Goal: Contribute content

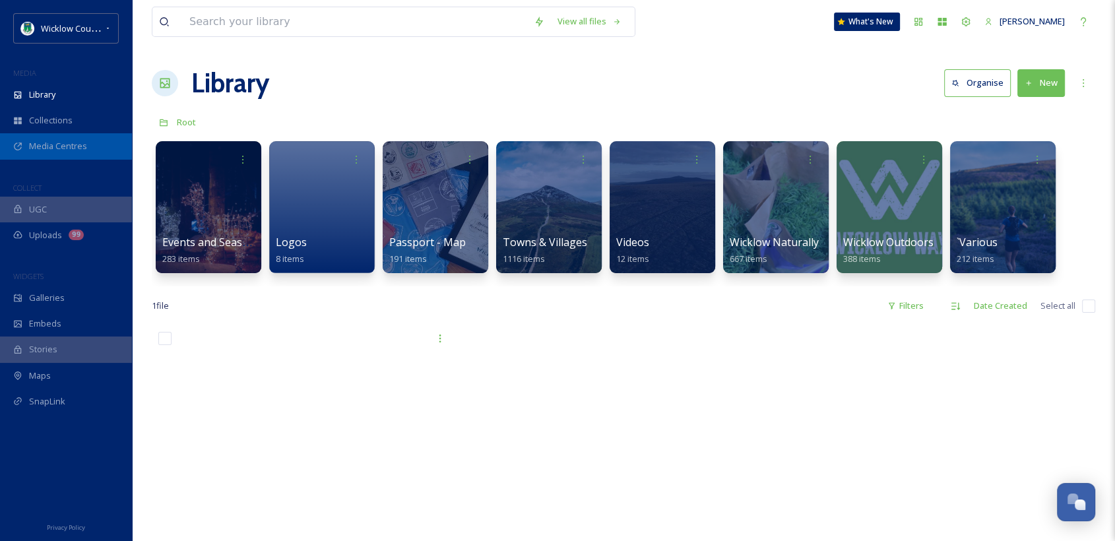
click at [57, 142] on span "Media Centres" at bounding box center [58, 146] width 58 height 13
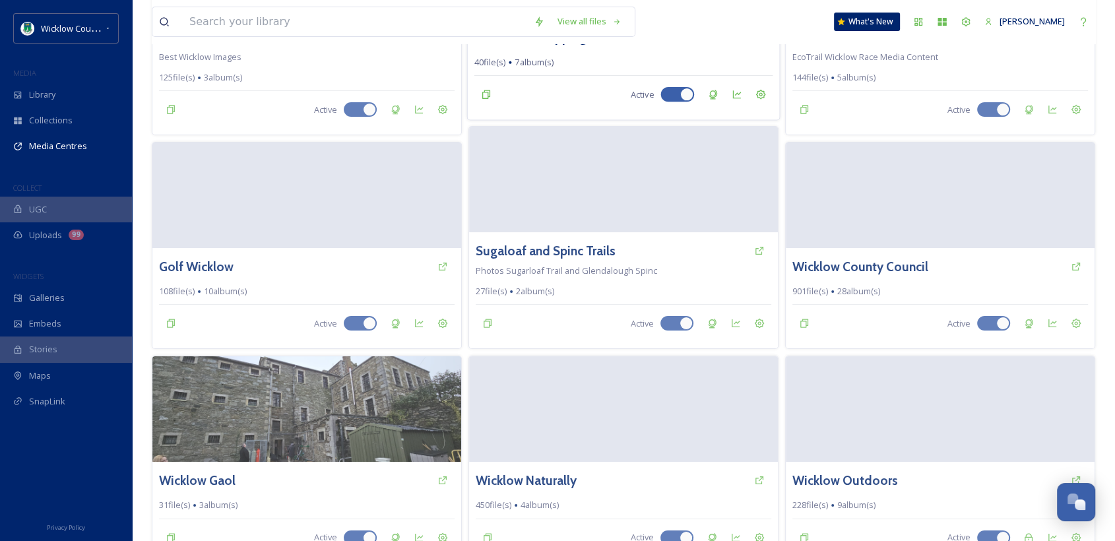
scroll to position [445, 0]
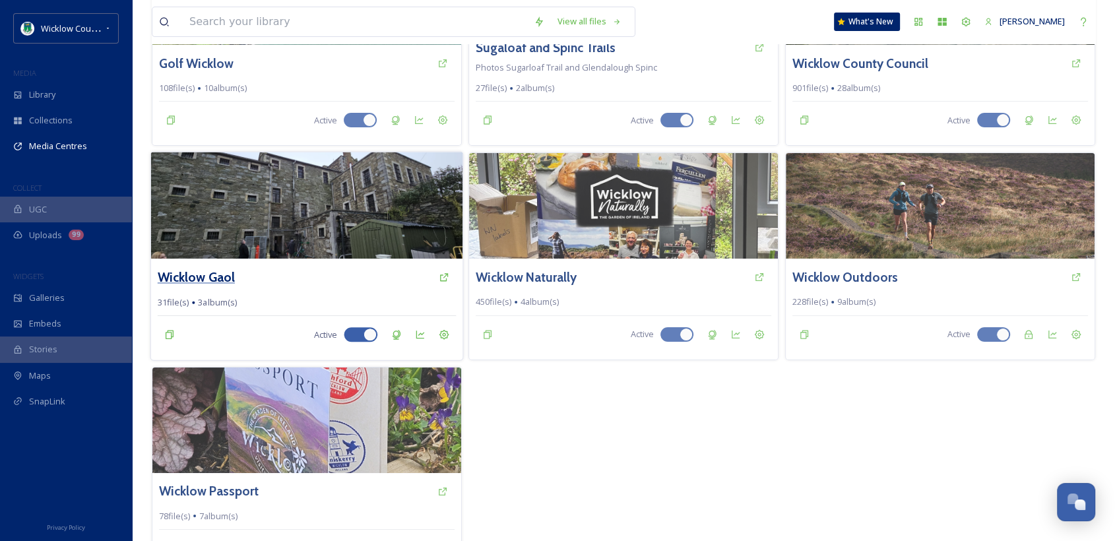
click at [187, 268] on h3 "Wicklow Gaol" at bounding box center [196, 277] width 77 height 19
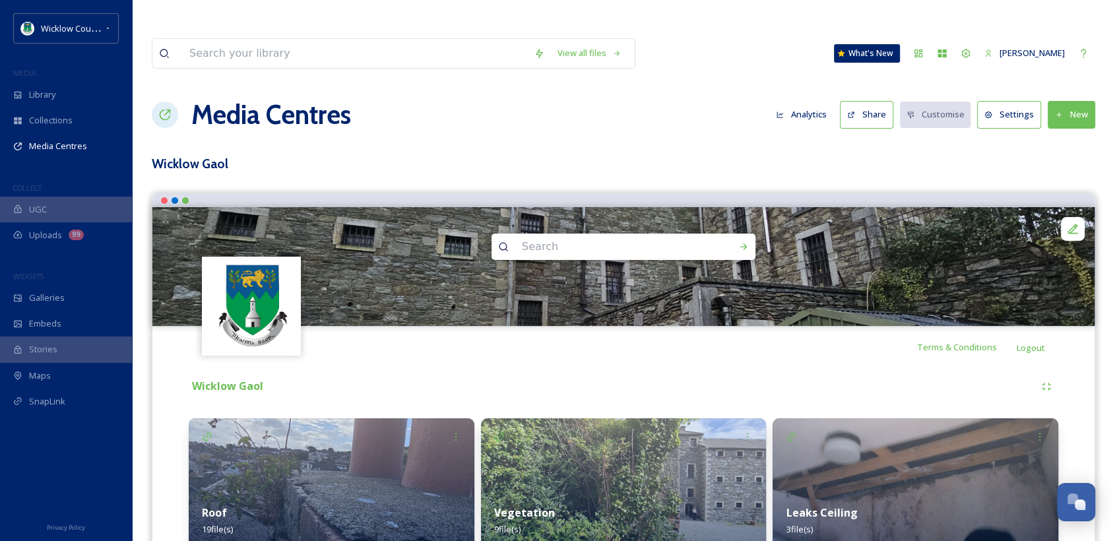
click at [862, 101] on button "Share" at bounding box center [866, 114] width 53 height 27
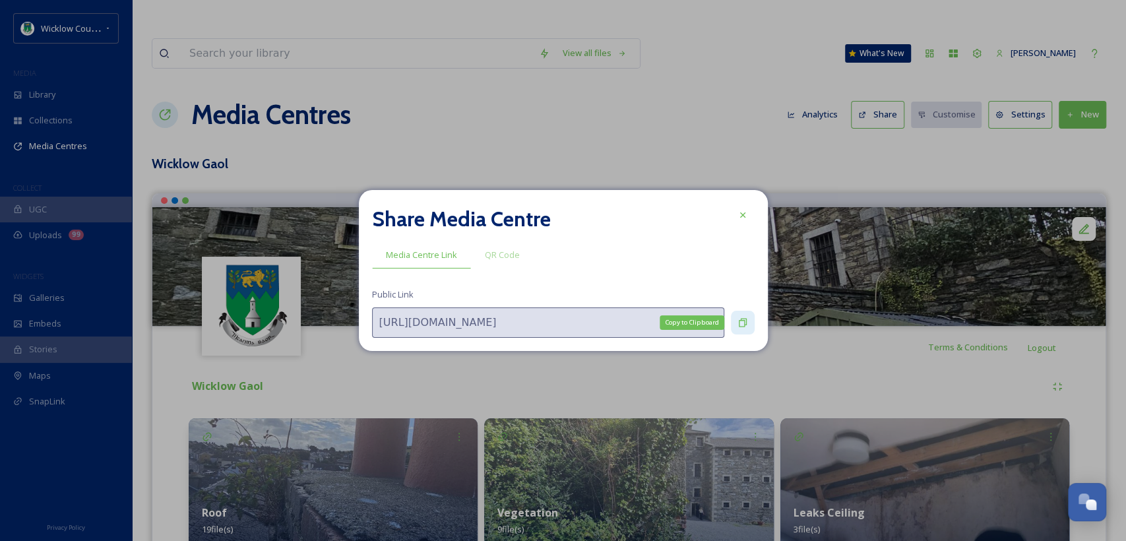
click at [741, 325] on icon at bounding box center [743, 322] width 11 height 11
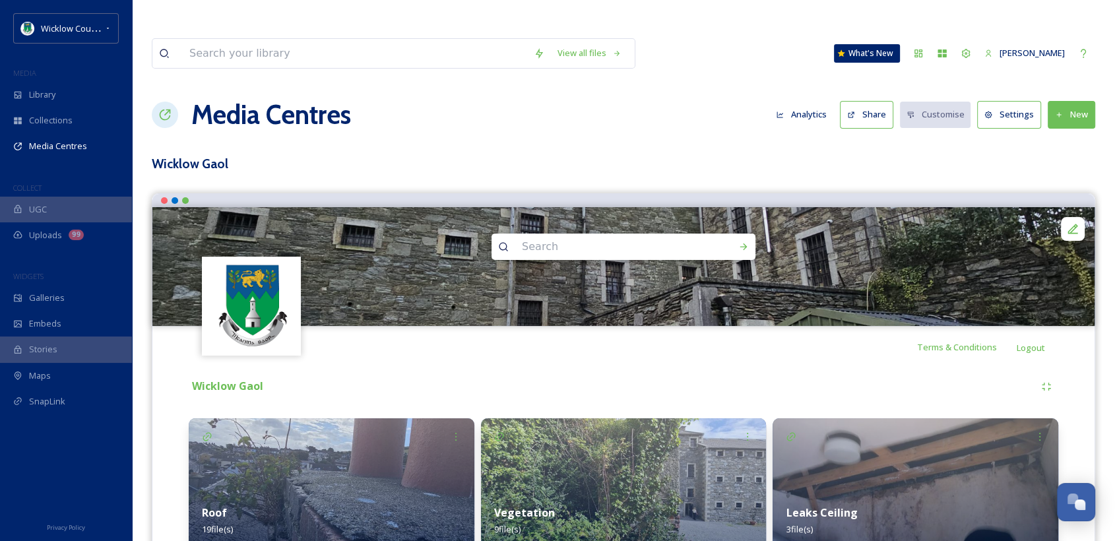
scroll to position [31, 0]
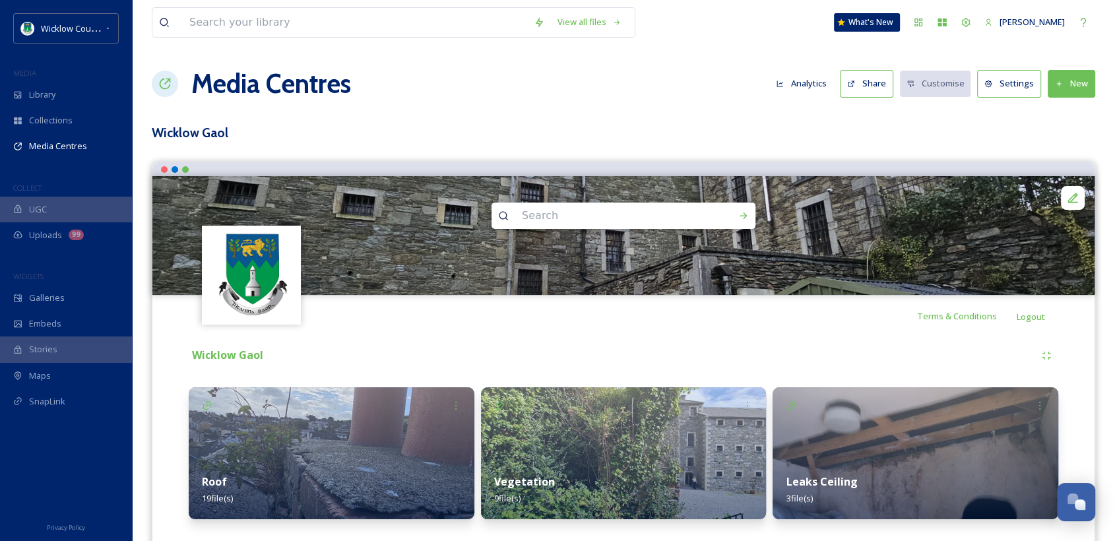
click at [212, 474] on strong "Roof" at bounding box center [214, 481] width 25 height 15
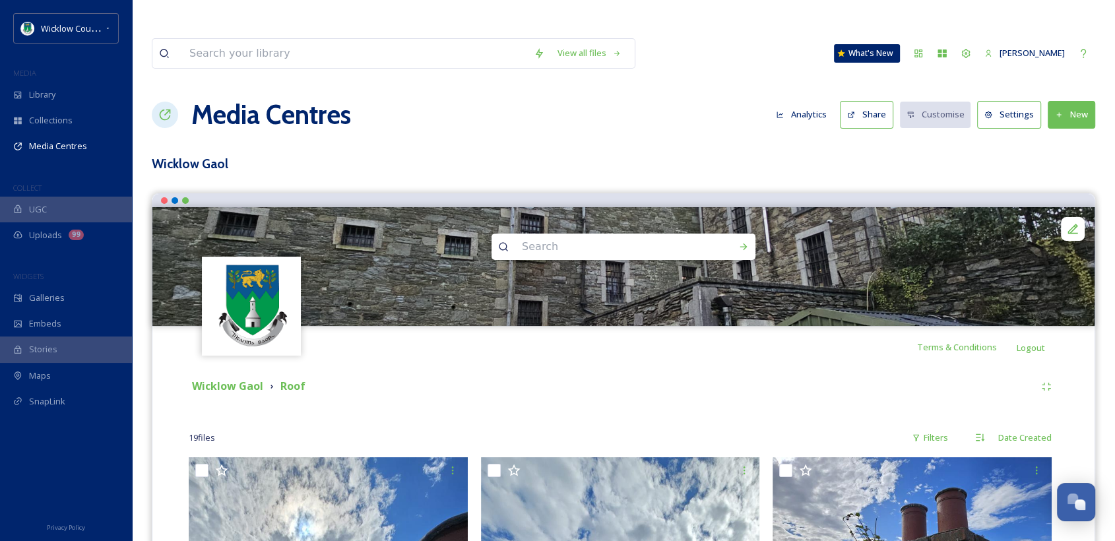
click at [1071, 101] on button "New" at bounding box center [1071, 114] width 47 height 27
click at [1064, 139] on span "Add Files" at bounding box center [1063, 145] width 36 height 13
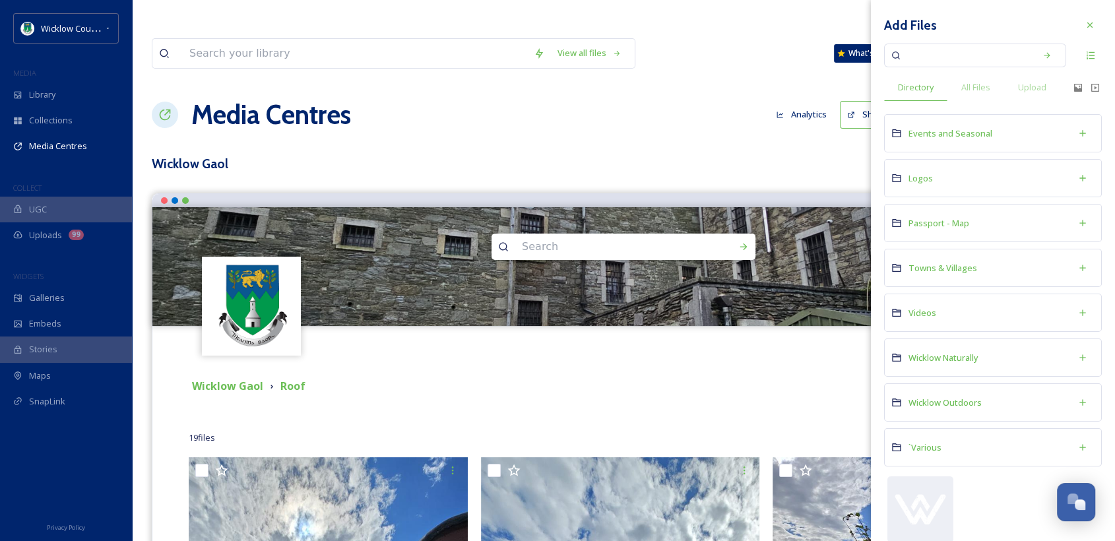
scroll to position [16, 0]
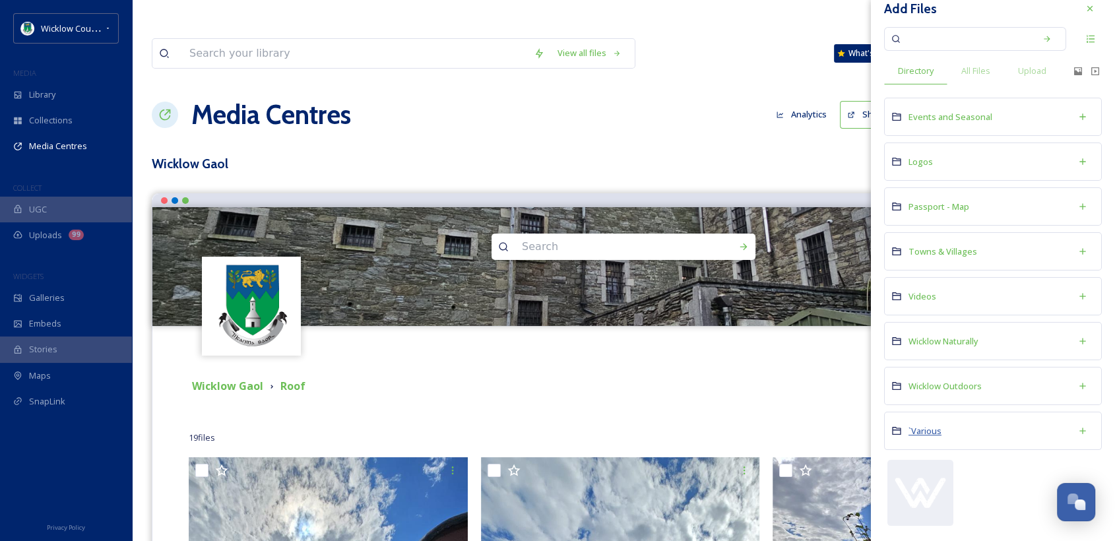
click at [922, 425] on span "`Various" at bounding box center [924, 431] width 33 height 12
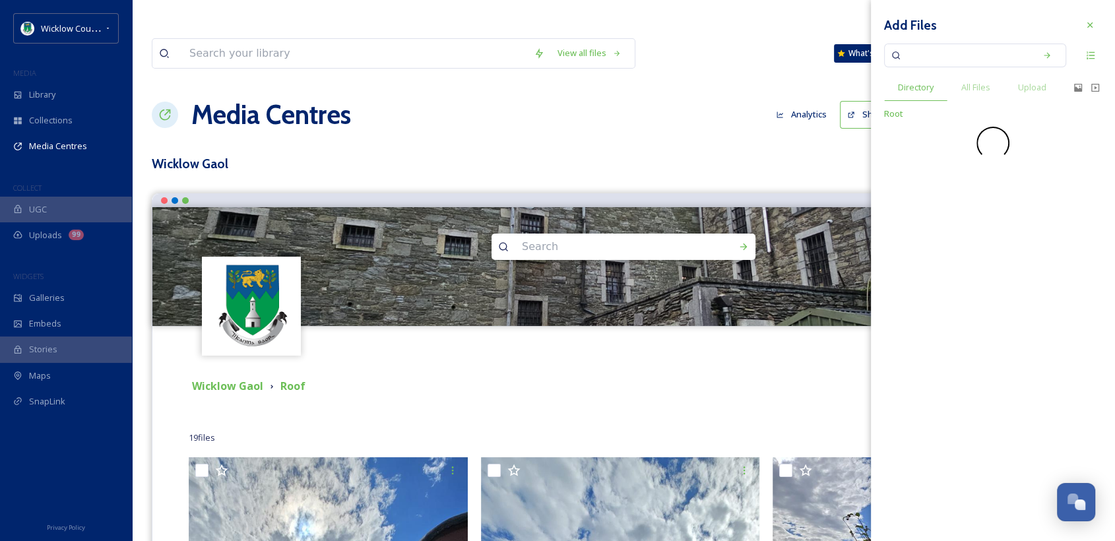
scroll to position [0, 0]
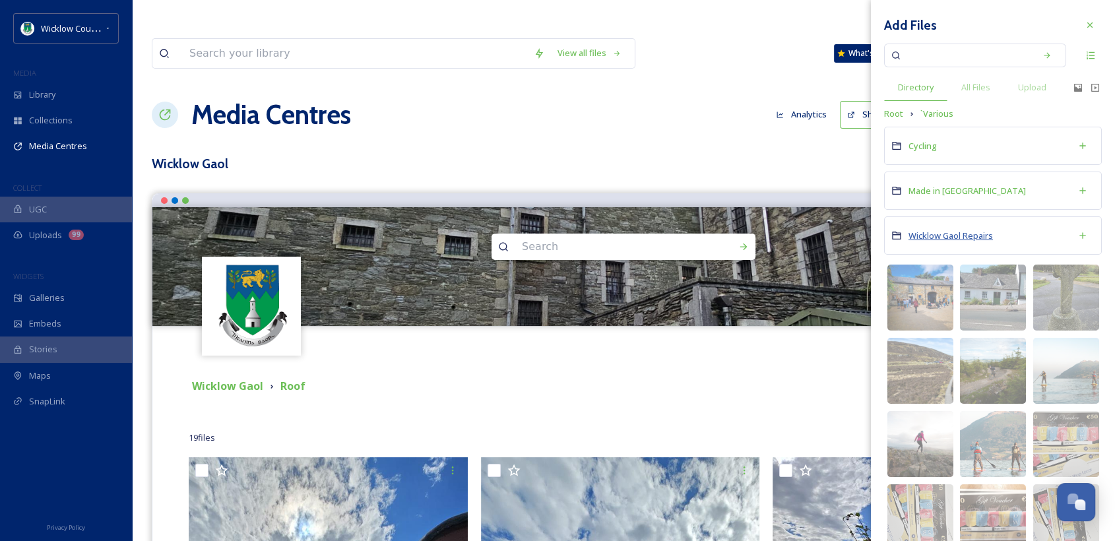
click at [934, 234] on span "Wicklow Gaol Repairs" at bounding box center [950, 236] width 84 height 12
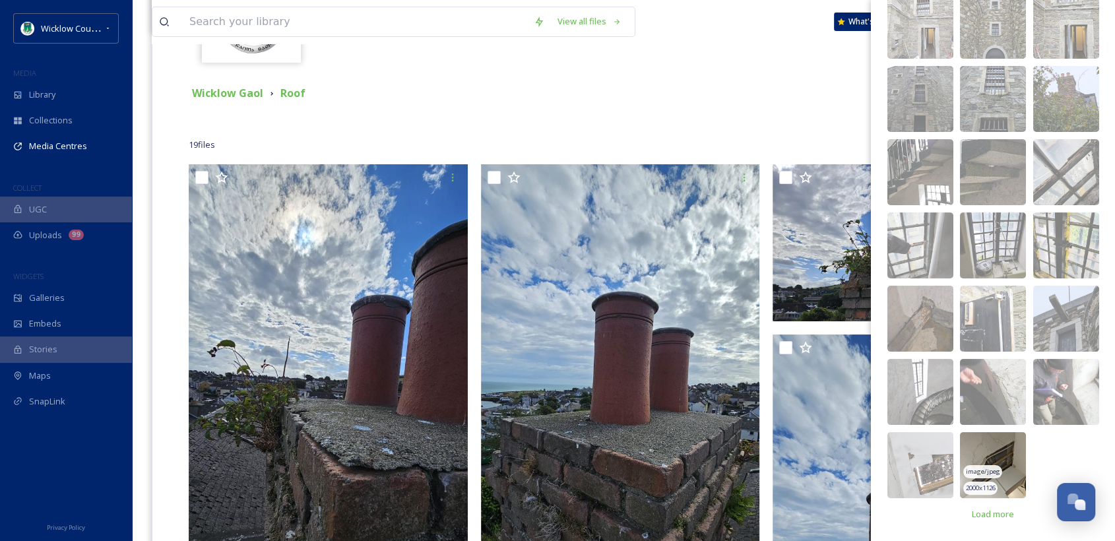
scroll to position [294, 0]
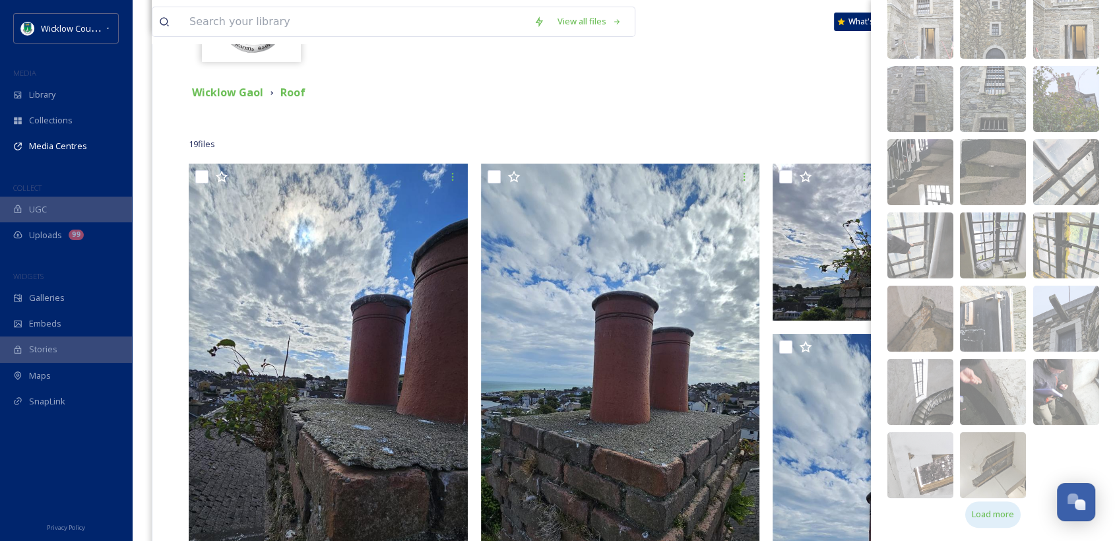
click at [994, 513] on span "Load more" at bounding box center [993, 514] width 42 height 13
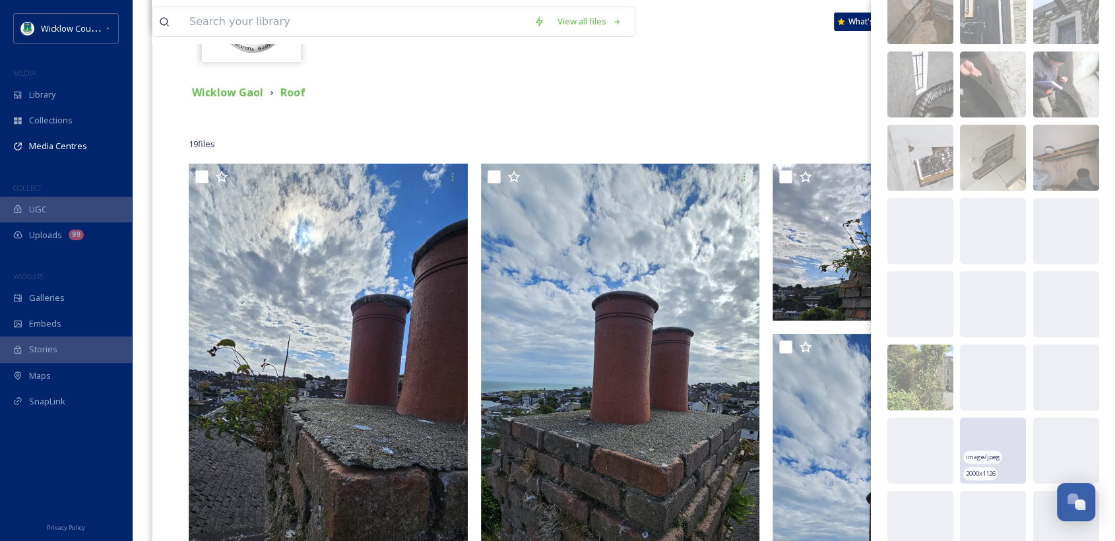
scroll to position [649, 0]
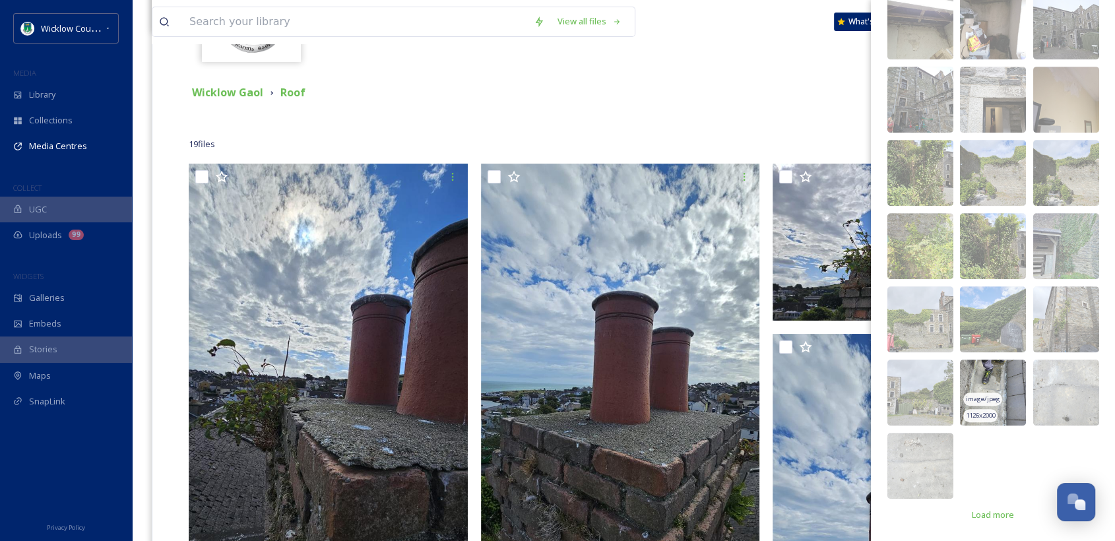
click at [990, 396] on span "image/jpeg" at bounding box center [983, 398] width 34 height 9
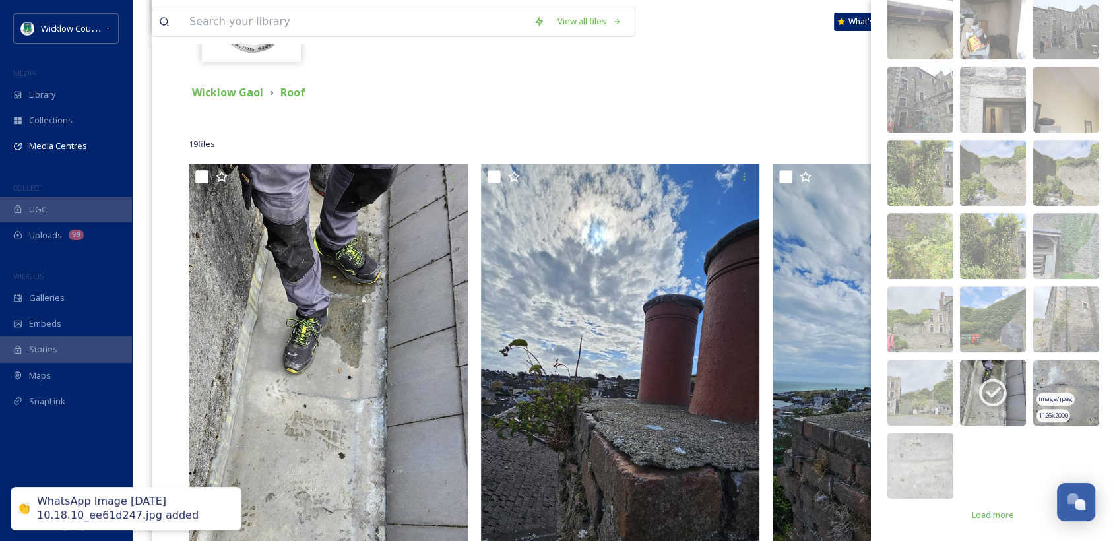
click at [1057, 387] on img at bounding box center [1066, 393] width 66 height 66
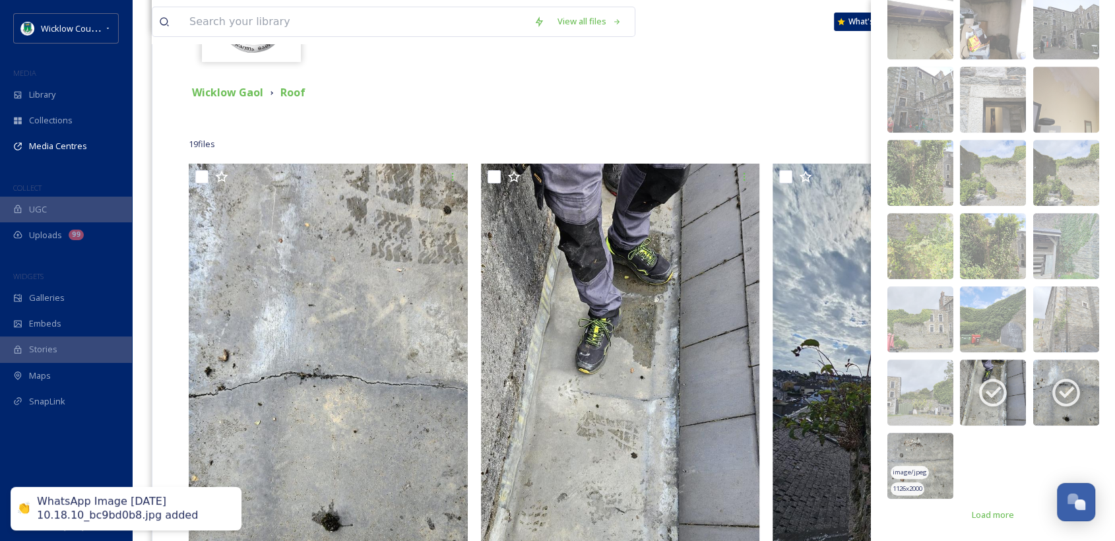
click at [907, 466] on div "image/jpeg" at bounding box center [910, 473] width 38 height 14
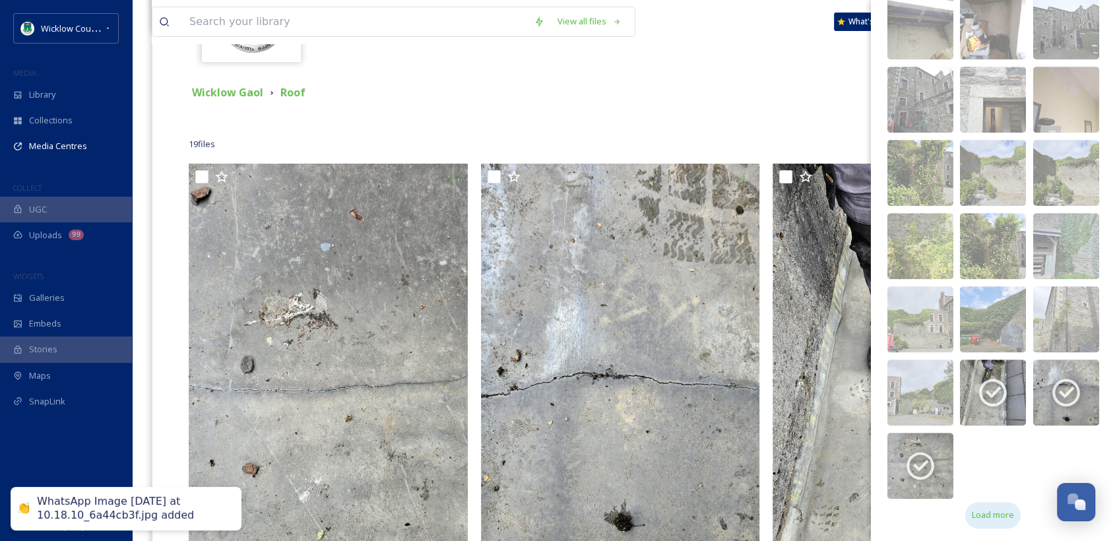
click at [982, 517] on span "Load more" at bounding box center [993, 515] width 42 height 13
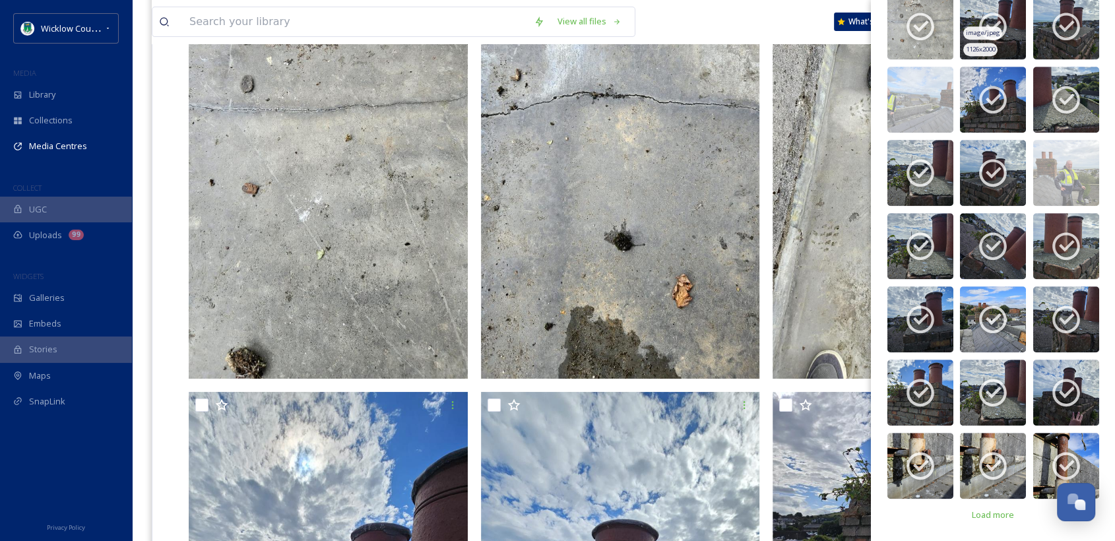
scroll to position [573, 0]
click at [992, 517] on span "Load more" at bounding box center [993, 515] width 42 height 13
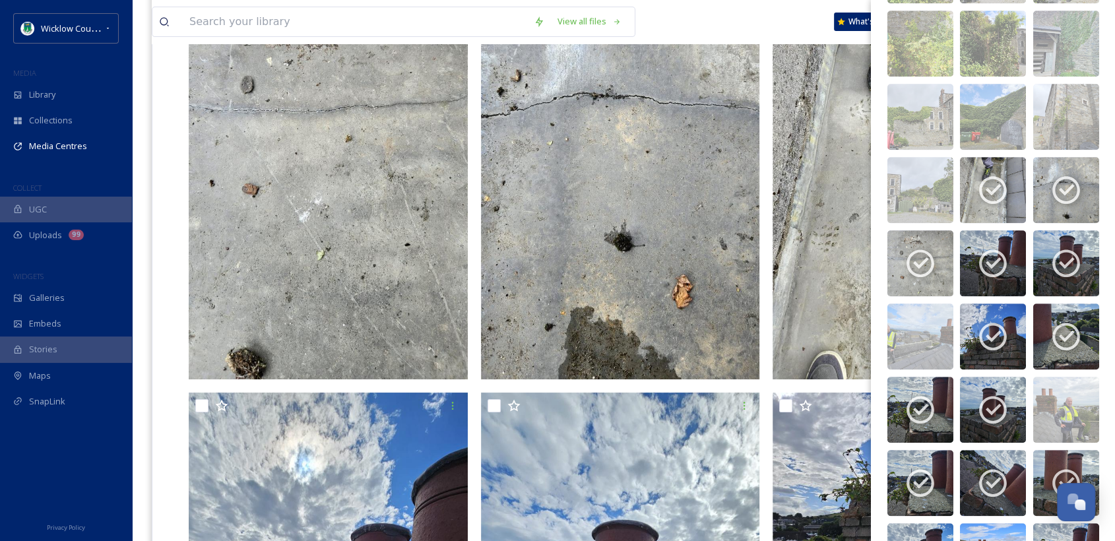
scroll to position [850, 0]
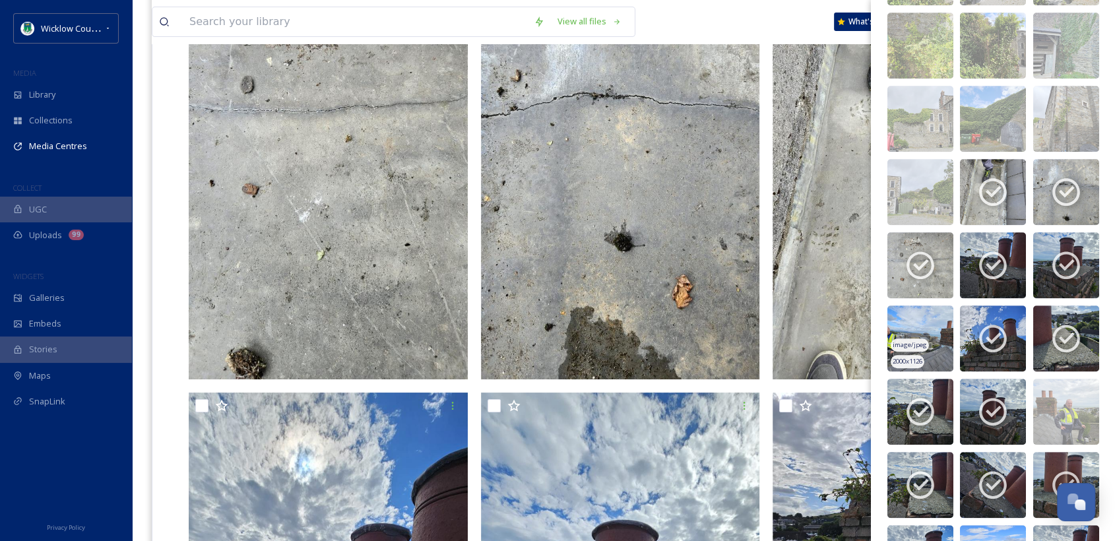
click at [931, 323] on img at bounding box center [920, 338] width 66 height 66
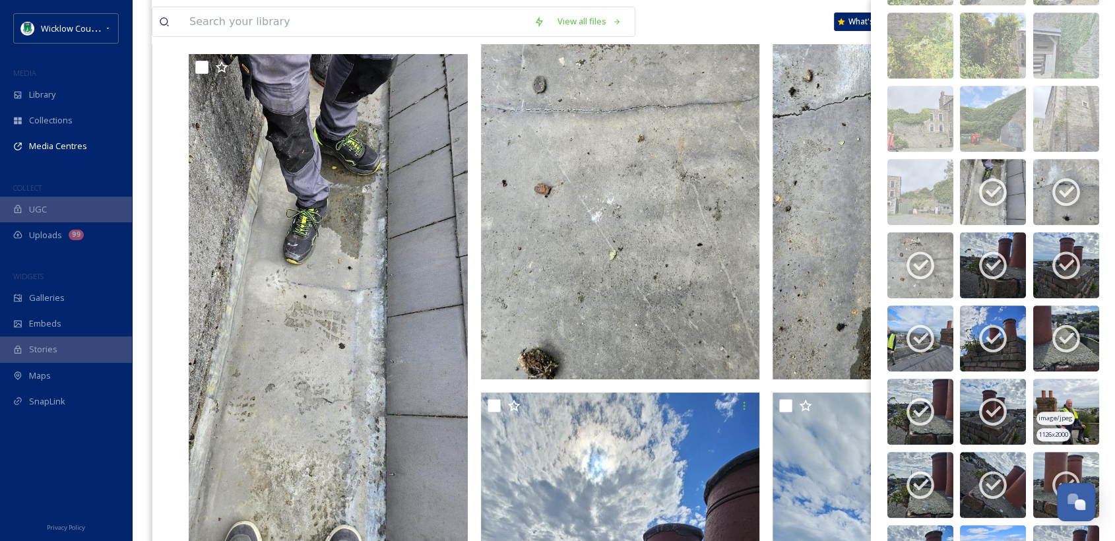
click at [1054, 387] on img at bounding box center [1066, 412] width 66 height 66
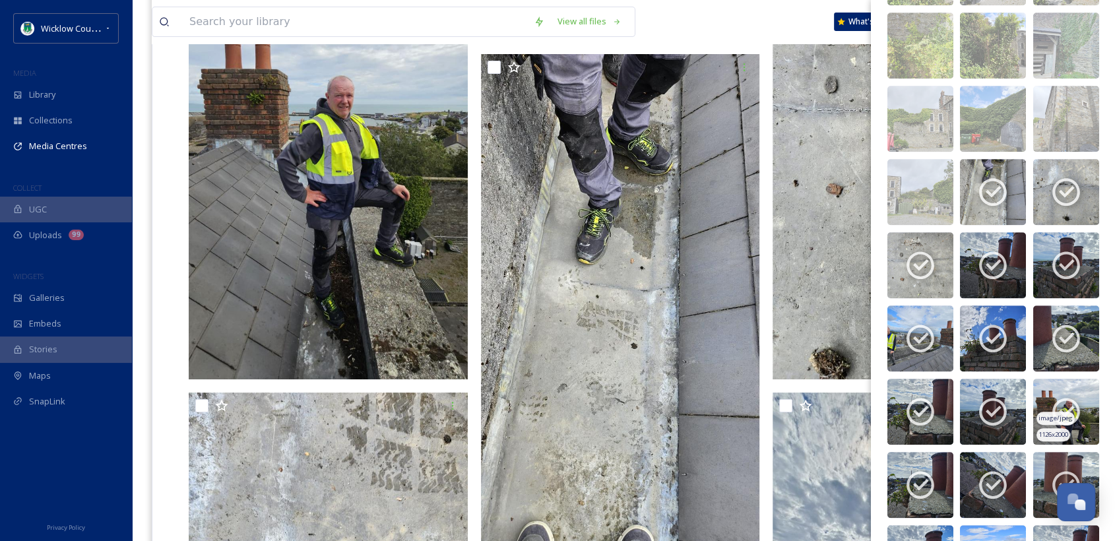
click at [1058, 401] on icon at bounding box center [1066, 411] width 33 height 33
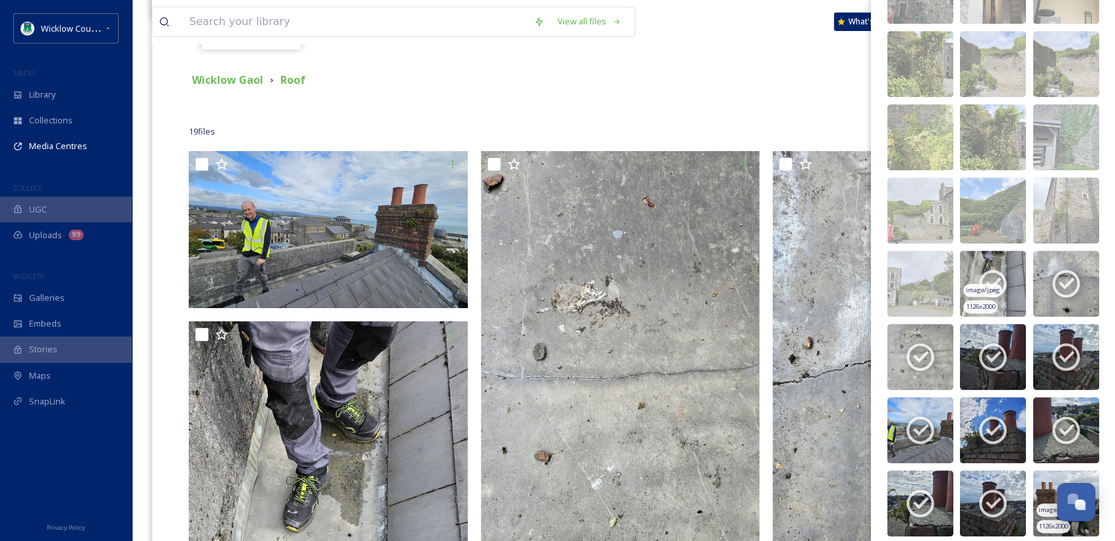
scroll to position [759, 0]
click at [918, 425] on icon at bounding box center [920, 429] width 33 height 33
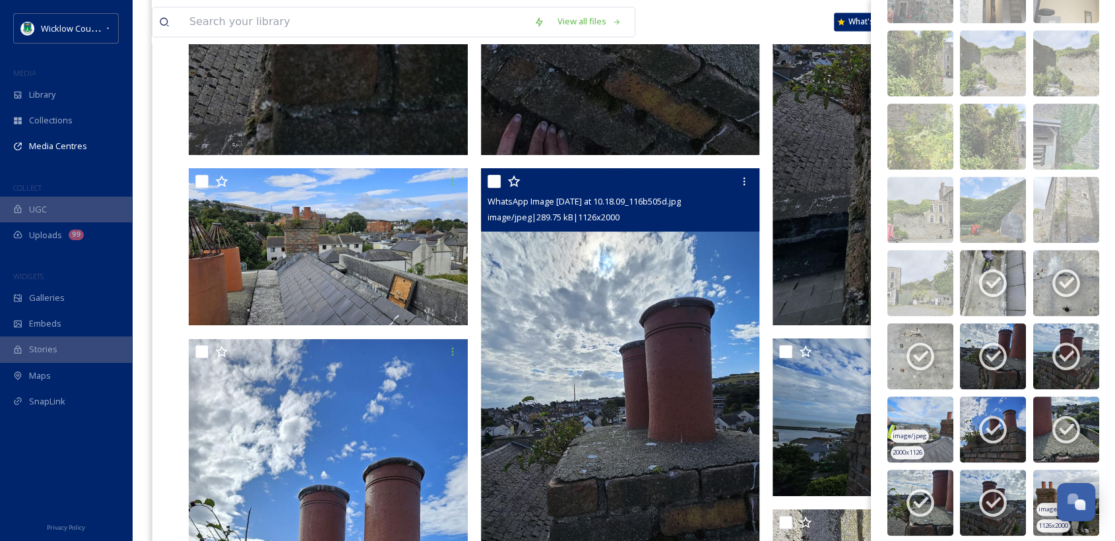
scroll to position [2325, 0]
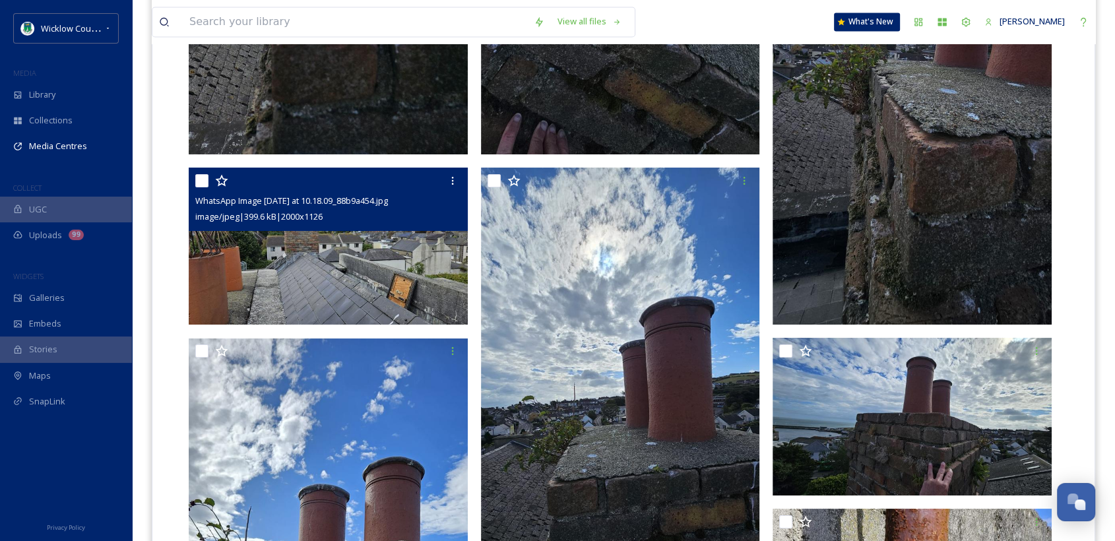
click at [293, 249] on img at bounding box center [328, 246] width 279 height 157
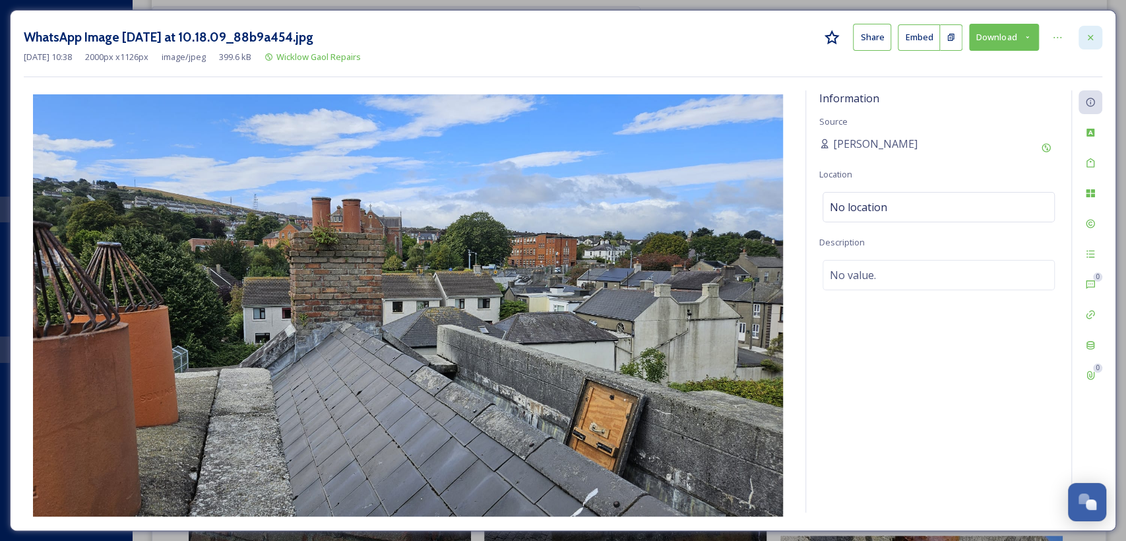
click at [1088, 34] on icon at bounding box center [1090, 37] width 11 height 11
